Goal: Task Accomplishment & Management: Use online tool/utility

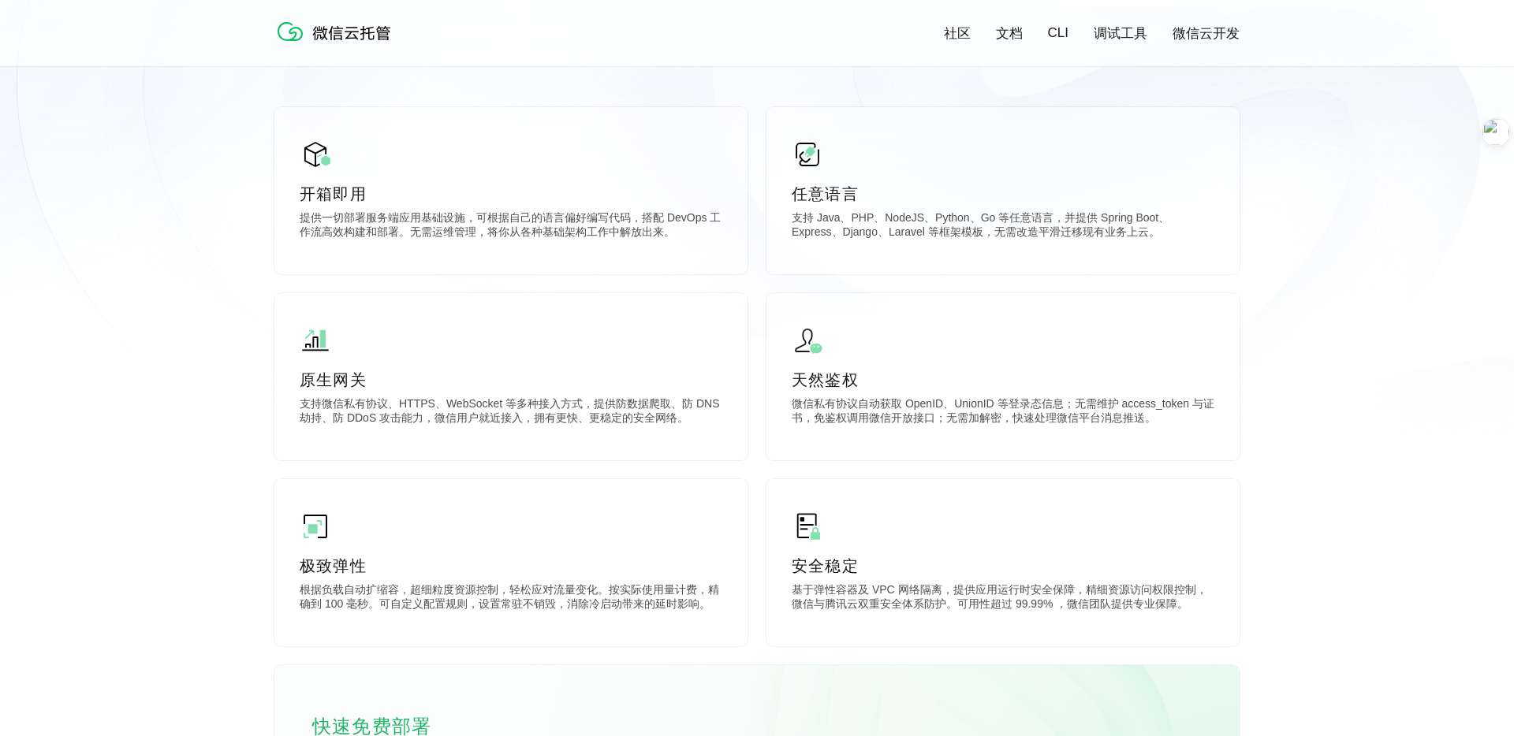
scroll to position [429, 0]
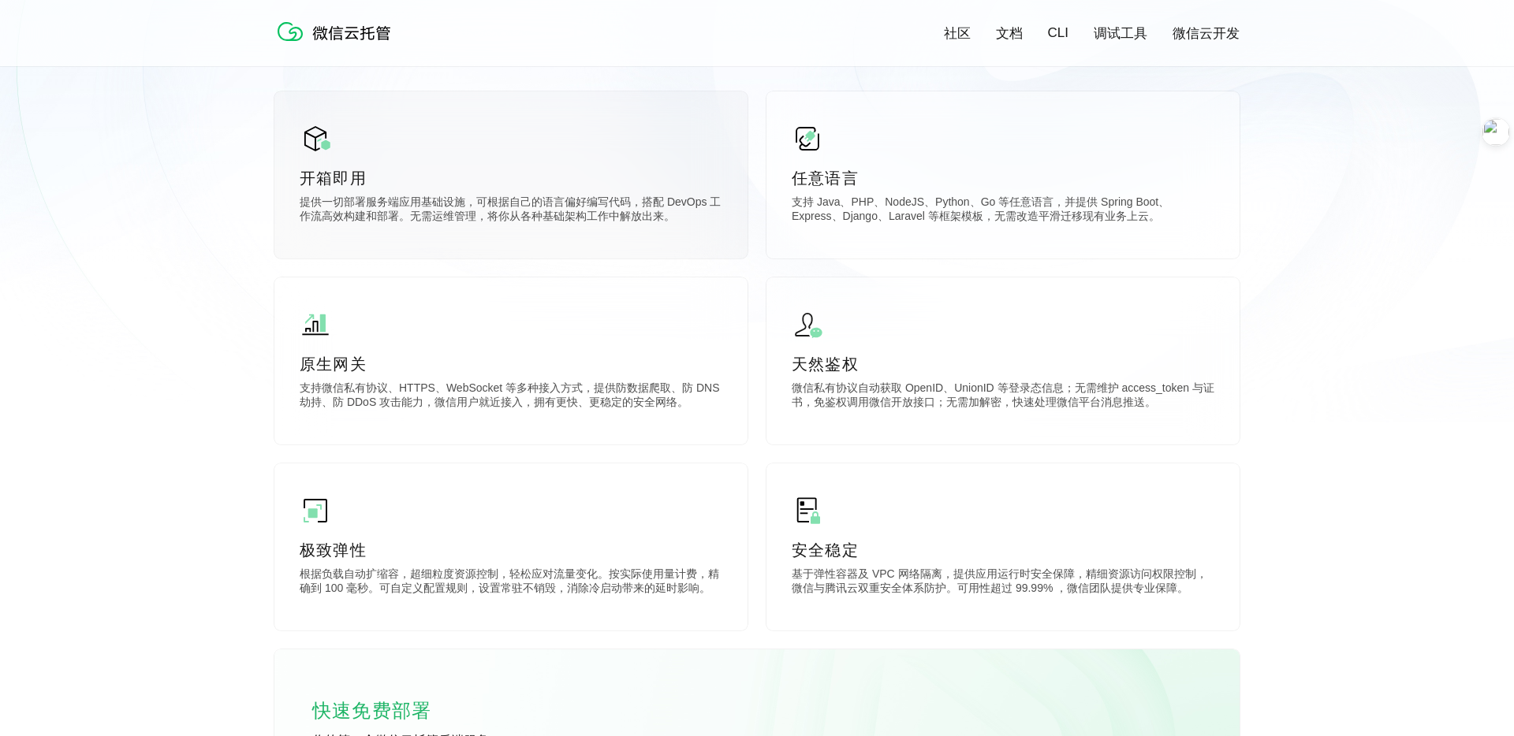
click at [523, 218] on p "提供一切部署服务端应用基础设施，可根据自己的语言偏好编写代码，搭配 DevOps 工作流高效构建和部署。无需运维管理，将你从各种基础架构工作中解放出来。" at bounding box center [511, 212] width 423 height 32
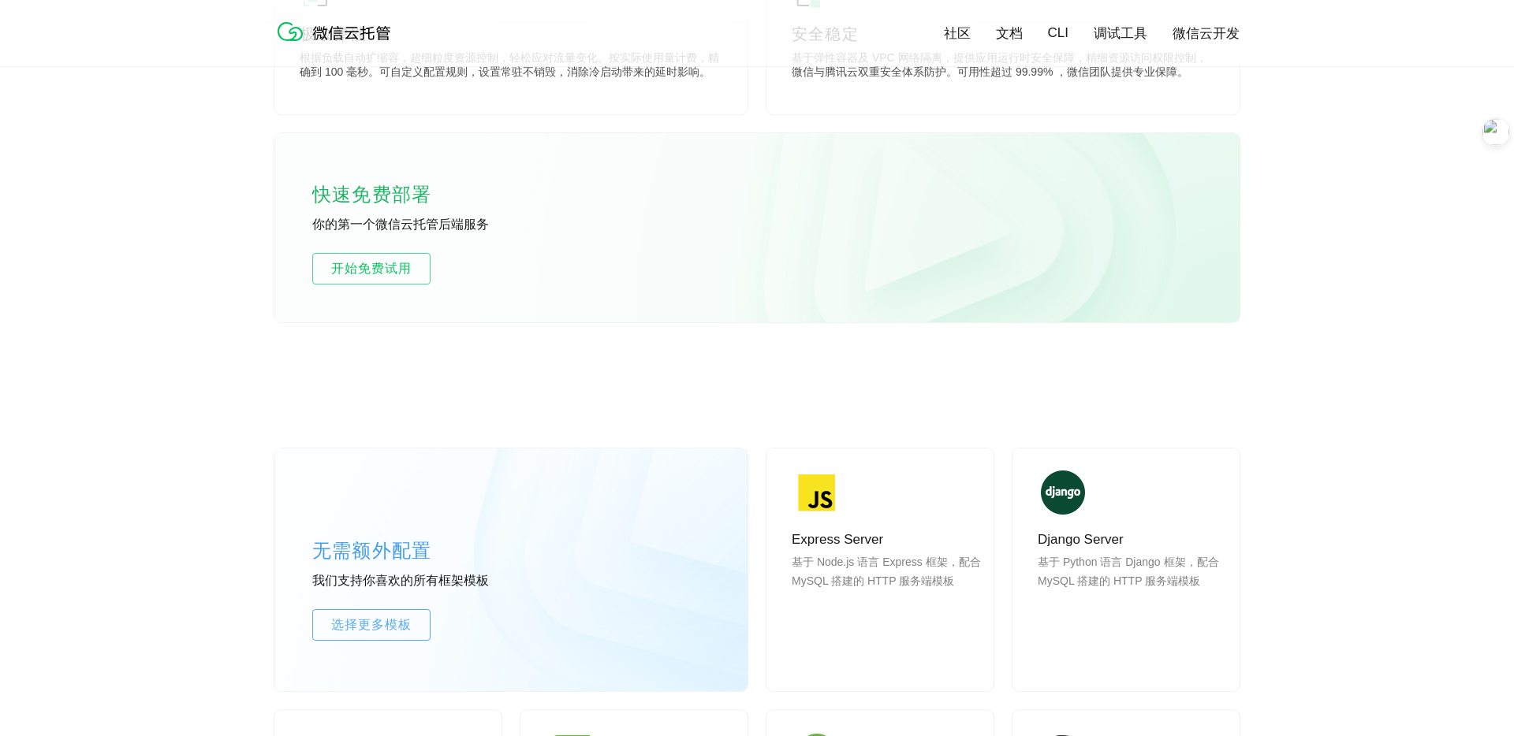
scroll to position [949, 0]
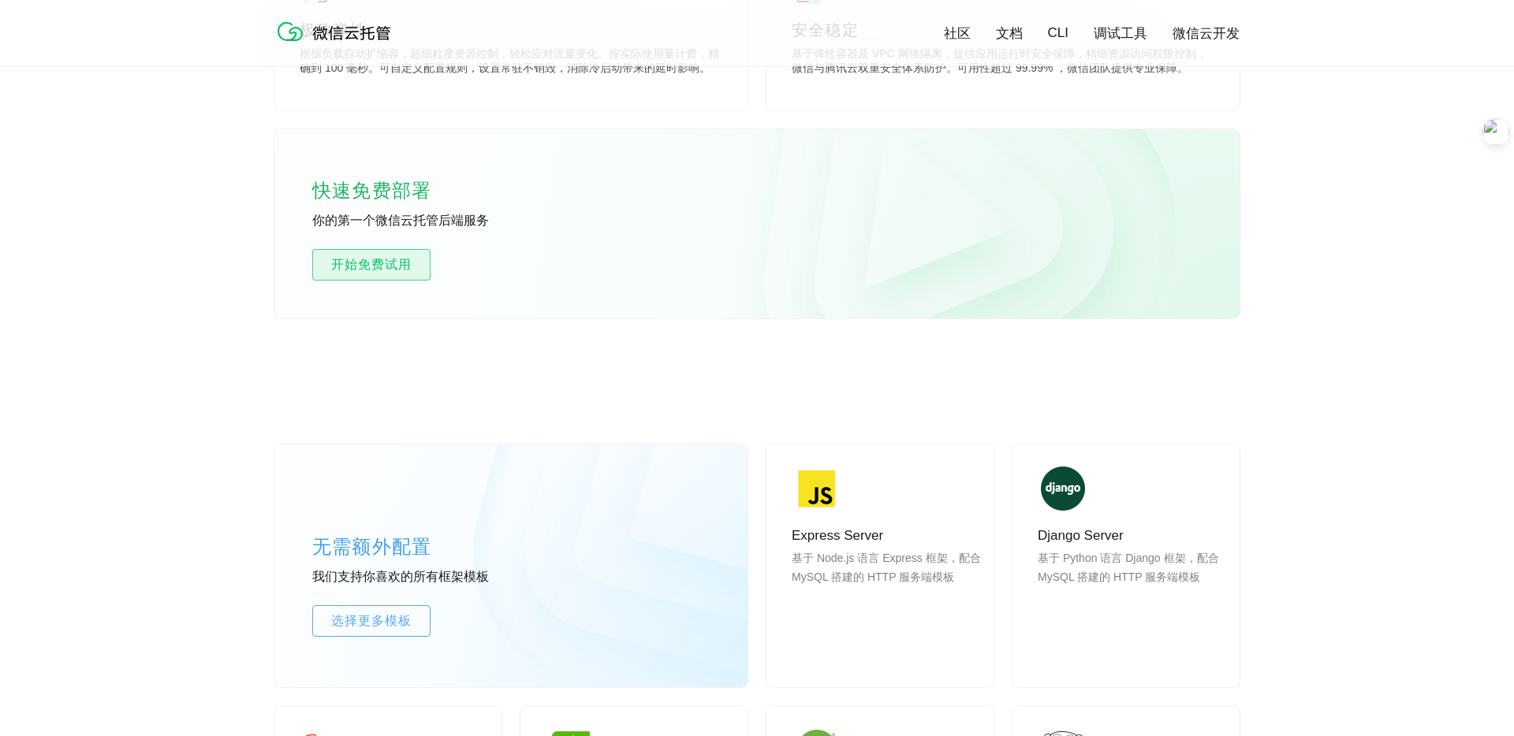
click at [369, 258] on span "开始免费试用" at bounding box center [371, 264] width 117 height 19
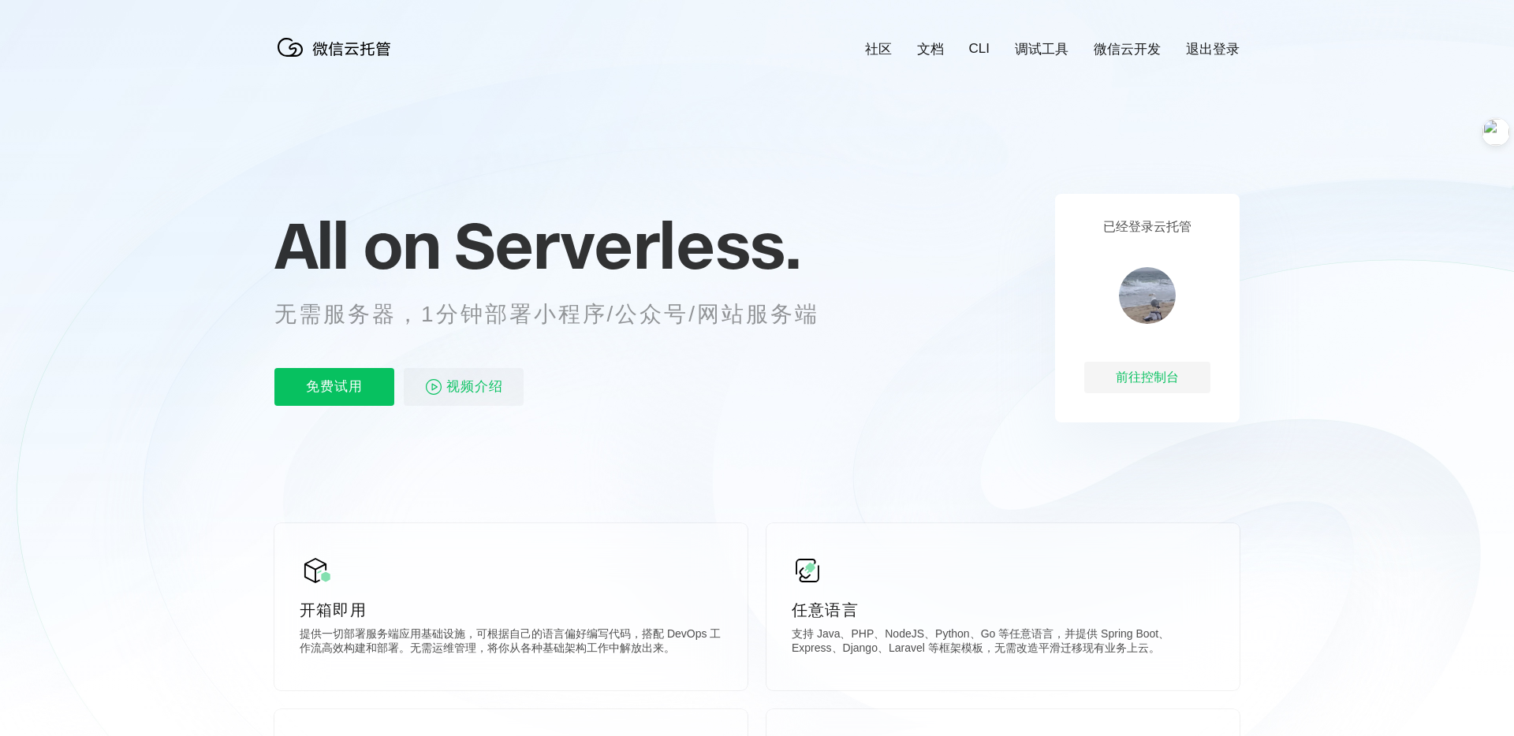
scroll to position [0, 2803]
click at [1164, 369] on div "前往控制台" at bounding box center [1147, 378] width 126 height 32
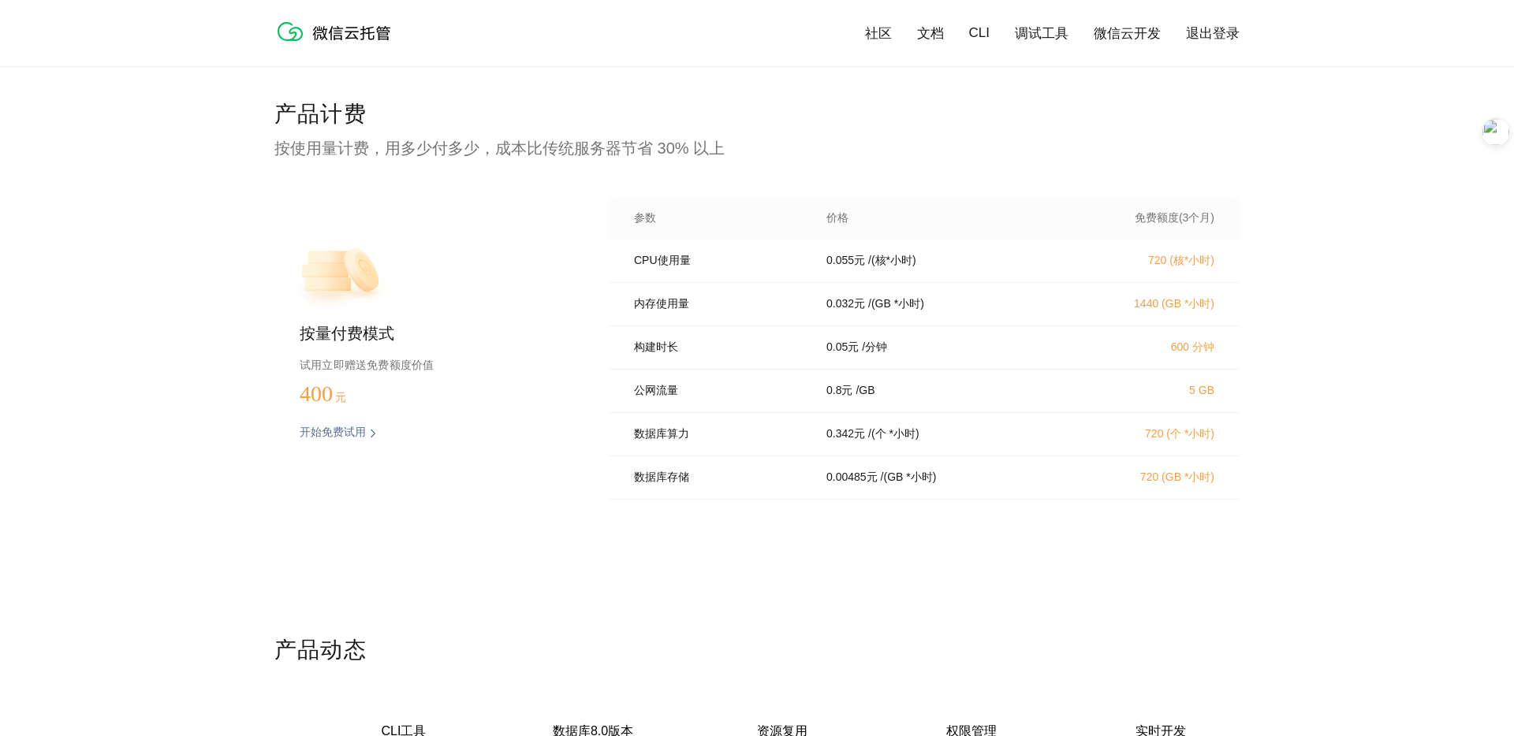
scroll to position [3132, 0]
click at [352, 434] on p "开始免费试用" at bounding box center [333, 434] width 66 height 16
